Goal: Transaction & Acquisition: Obtain resource

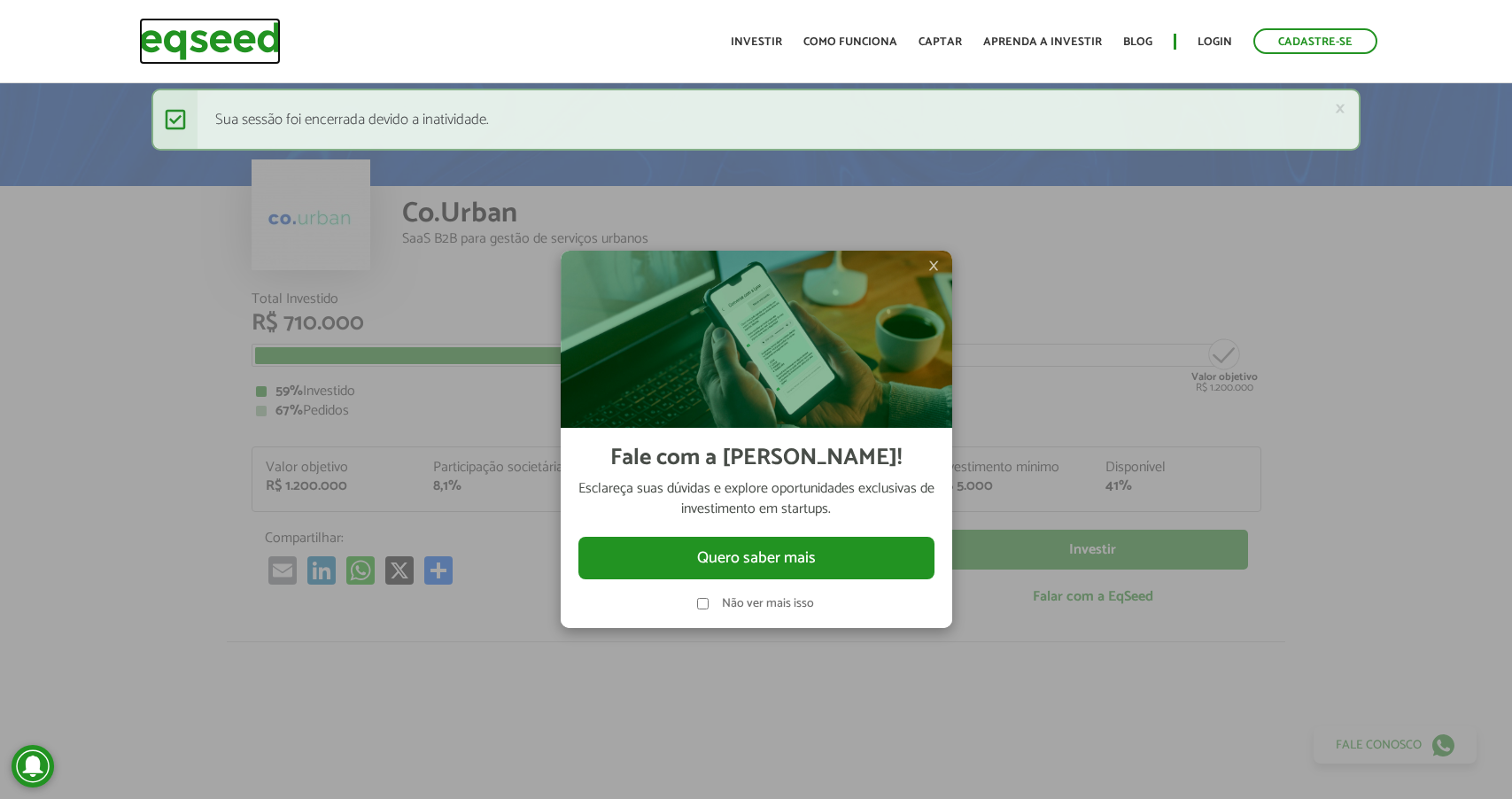
click at [208, 43] on img at bounding box center [210, 41] width 142 height 47
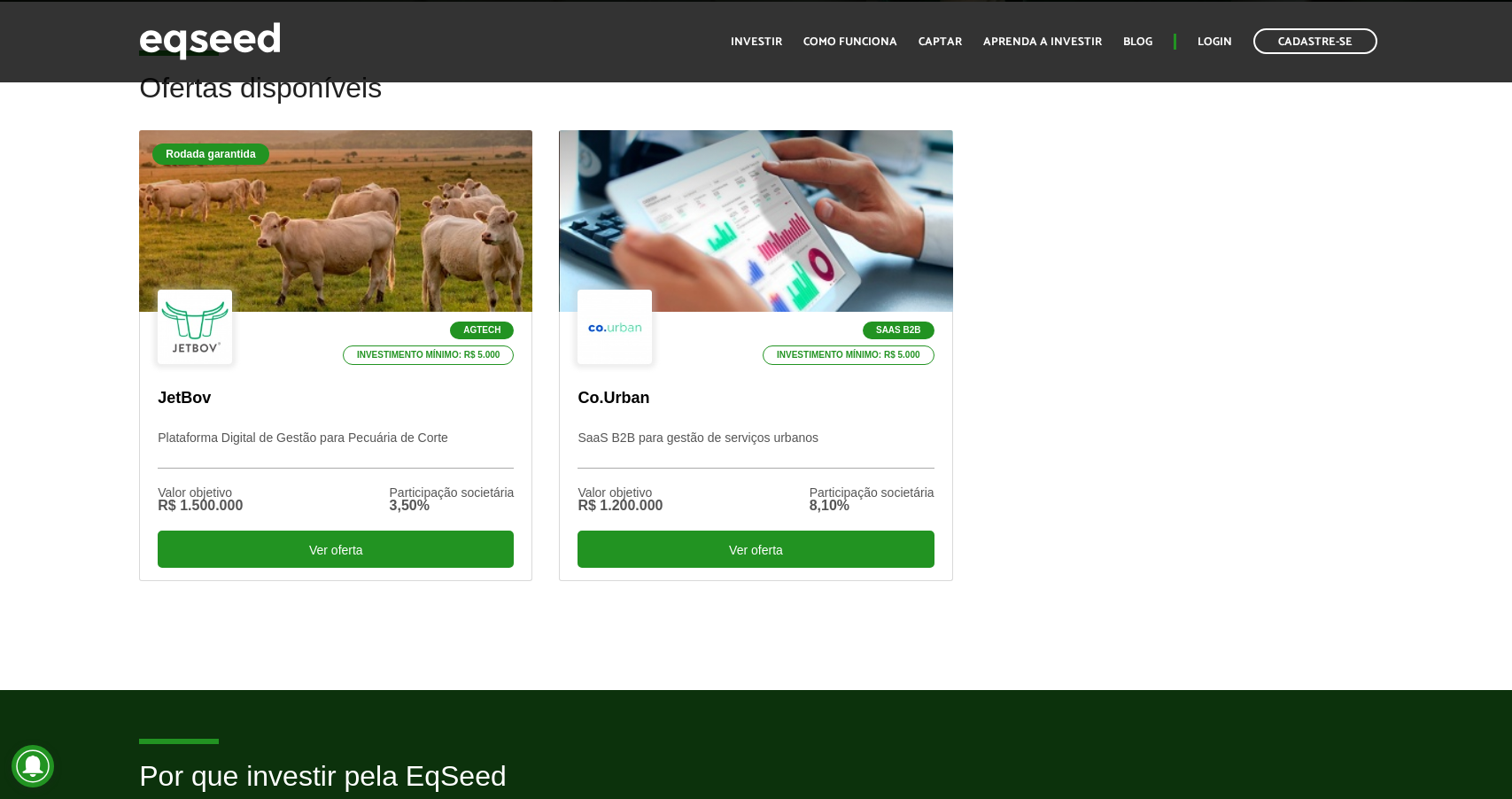
scroll to position [506, 0]
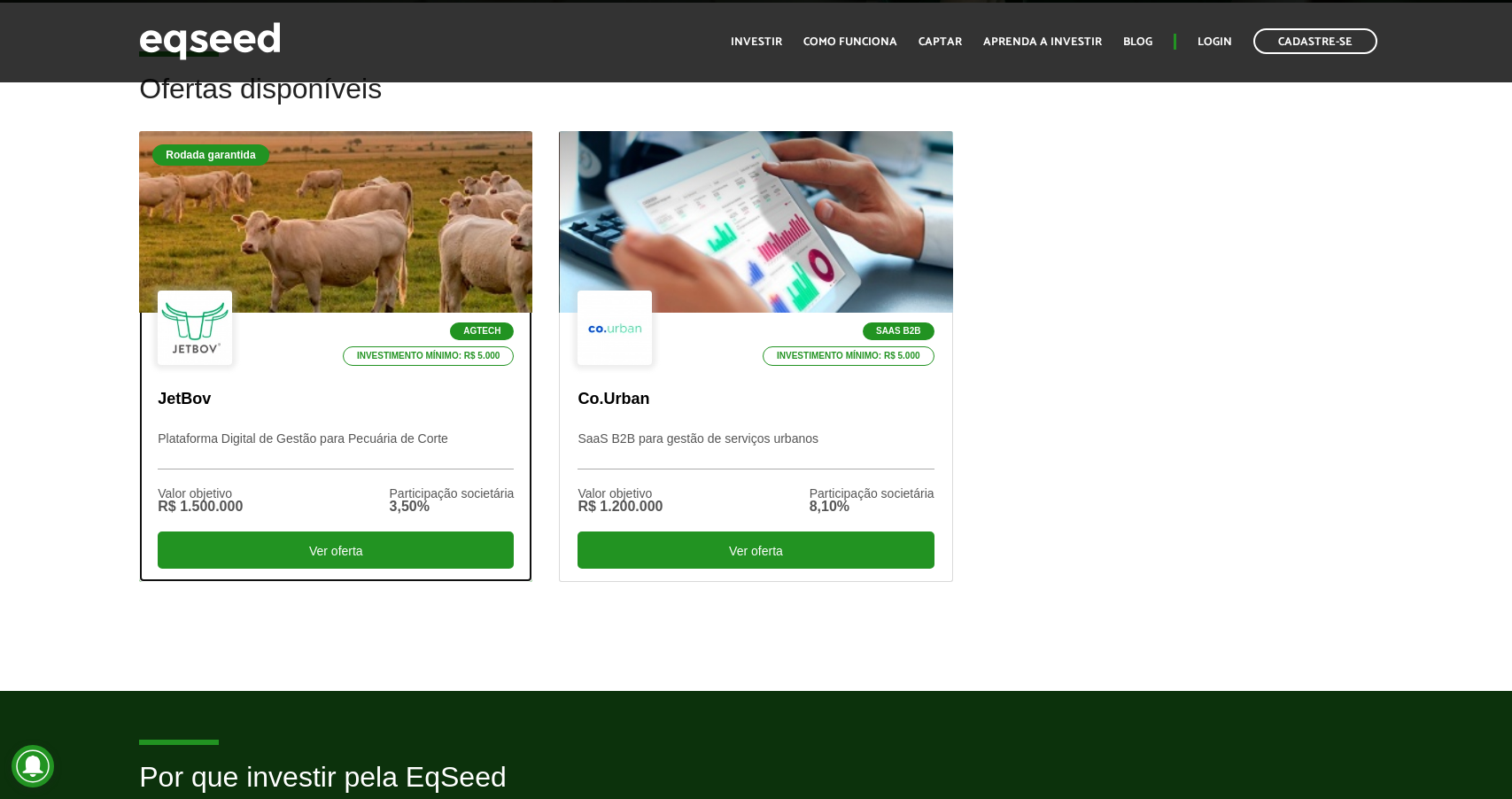
click at [368, 225] on div at bounding box center [335, 222] width 472 height 217
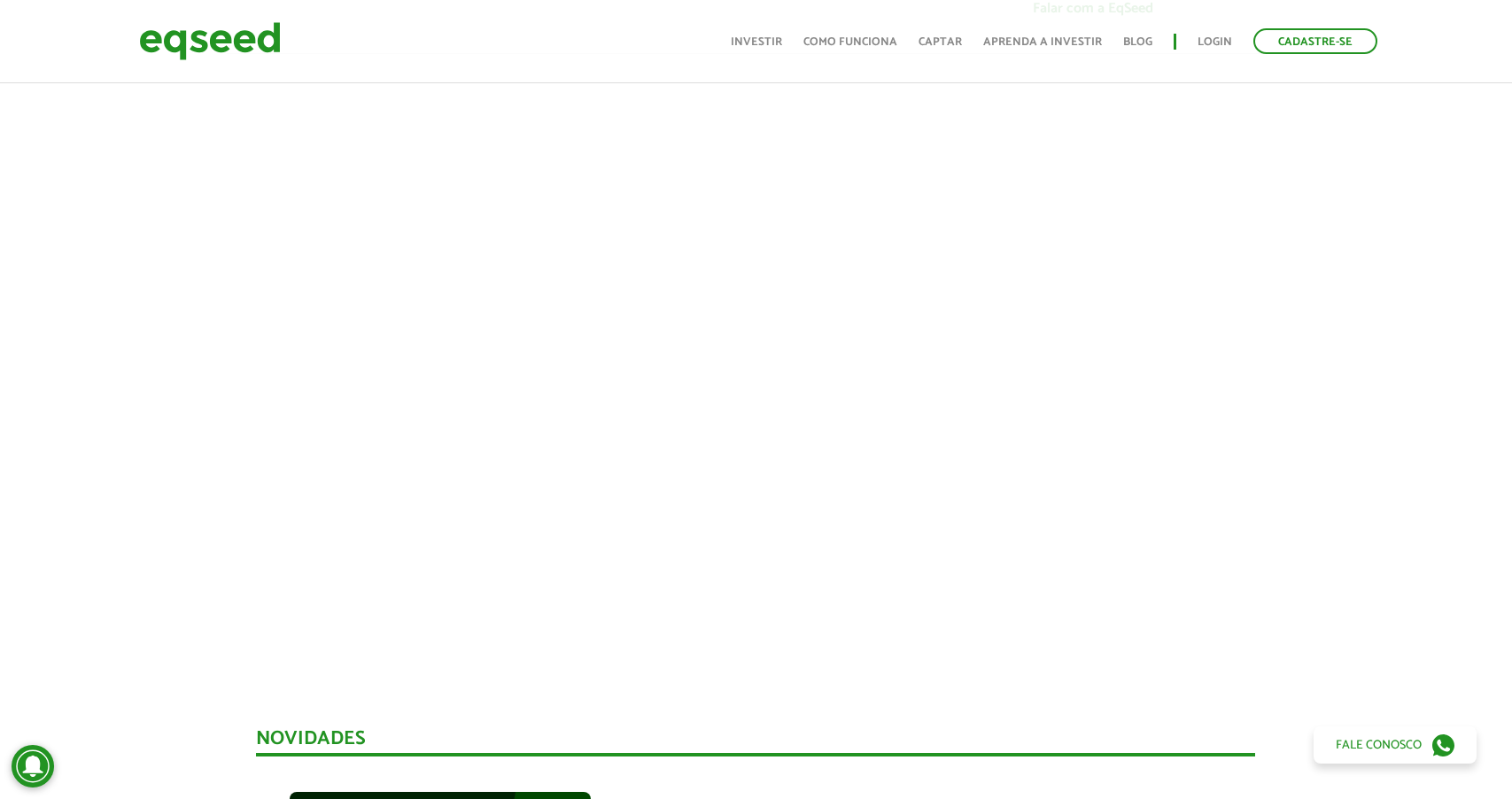
scroll to position [596, 0]
click at [1449, 380] on div at bounding box center [756, 355] width 1512 height 603
